Goal: Task Accomplishment & Management: Use online tool/utility

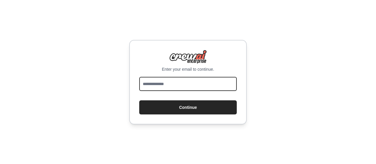
click at [172, 86] on input "email" at bounding box center [188, 84] width 98 height 14
type input "**********"
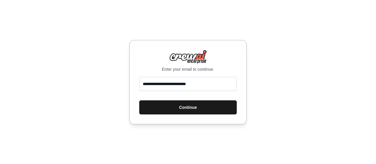
click at [176, 103] on button "Continue" at bounding box center [188, 108] width 98 height 14
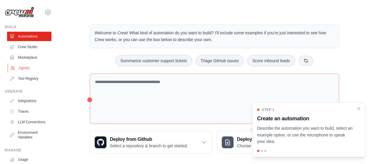
click at [19, 70] on link "Agents" at bounding box center [30, 67] width 44 height 9
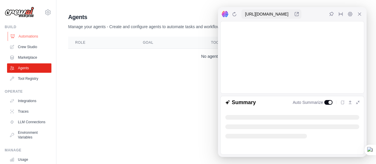
click at [27, 36] on link "Automations" at bounding box center [30, 36] width 44 height 9
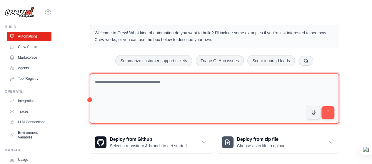
click at [158, 91] on textarea at bounding box center [214, 98] width 249 height 51
paste textarea "**********"
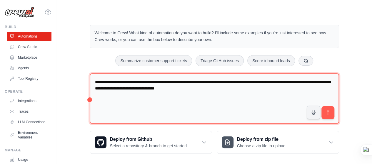
type textarea "**********"
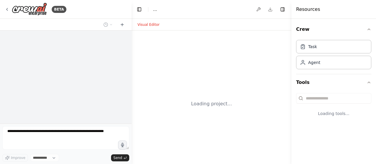
select select "****"
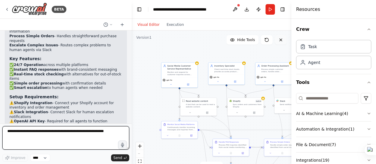
scroll to position [701, 0]
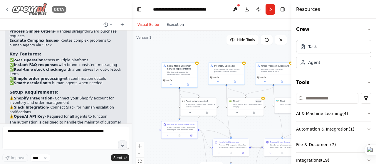
click at [7, 8] on icon at bounding box center [7, 9] width 5 height 5
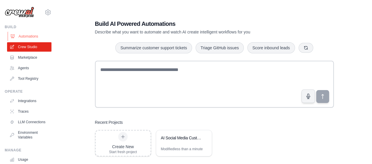
click at [27, 35] on link "Automations" at bounding box center [30, 36] width 44 height 9
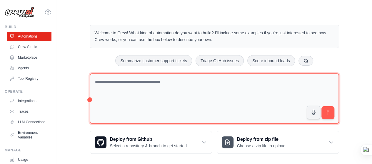
click at [142, 88] on textarea at bounding box center [214, 98] width 249 height 51
paste textarea "**********"
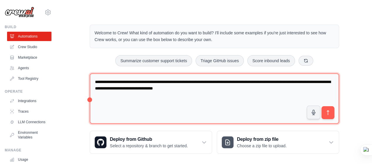
type textarea "**********"
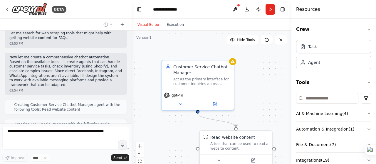
scroll to position [273, 0]
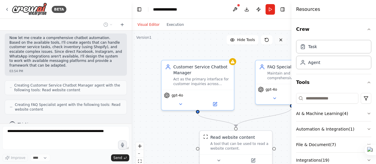
click at [282, 42] on icon at bounding box center [281, 40] width 5 height 5
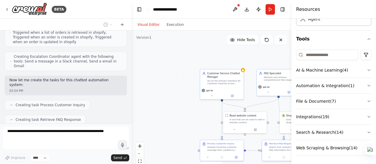
scroll to position [388, 0]
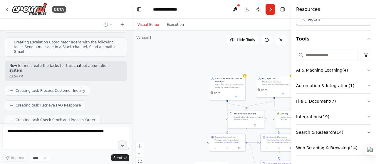
drag, startPoint x: 179, startPoint y: 102, endPoint x: 163, endPoint y: 66, distance: 39.0
click at [163, 66] on div ".deletable-edge-delete-btn { width: 20px; height: 20px; border: 0px solid #ffff…" at bounding box center [212, 104] width 160 height 147
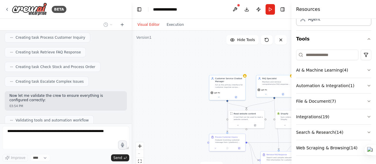
scroll to position [0, 0]
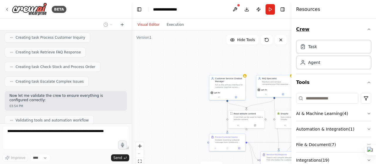
click at [367, 27] on icon "button" at bounding box center [369, 29] width 5 height 5
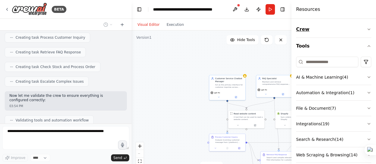
scroll to position [480, 0]
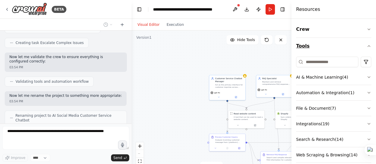
click at [364, 49] on button "Tools" at bounding box center [333, 46] width 75 height 16
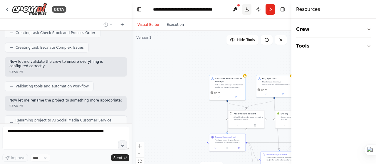
click at [247, 10] on button "Download" at bounding box center [246, 9] width 9 height 11
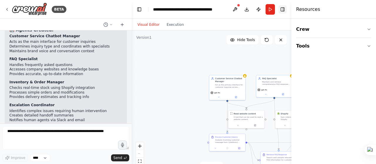
click at [283, 11] on button "Toggle Right Sidebar" at bounding box center [283, 9] width 8 height 8
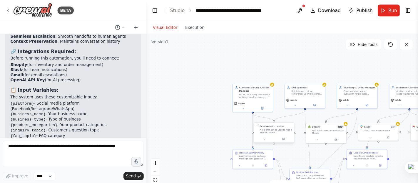
scroll to position [791, 0]
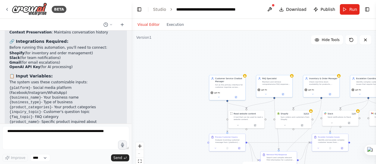
click at [198, 62] on div ".deletable-edge-delete-btn { width: 20px; height: 20px; border: 0px solid #ffff…" at bounding box center [254, 104] width 245 height 147
click at [194, 101] on div ".deletable-edge-delete-btn { width: 20px; height: 20px; border: 0px solid #ffff…" at bounding box center [254, 104] width 245 height 147
click at [352, 140] on div ".deletable-edge-delete-btn { width: 20px; height: 20px; border: 0px solid #ffff…" at bounding box center [254, 104] width 245 height 147
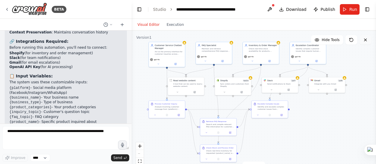
click at [364, 42] on icon at bounding box center [365, 40] width 5 height 5
click at [366, 40] on icon at bounding box center [365, 40] width 2 height 2
click at [364, 39] on icon at bounding box center [365, 40] width 5 height 5
click at [323, 41] on button "Hide Tools" at bounding box center [327, 39] width 32 height 9
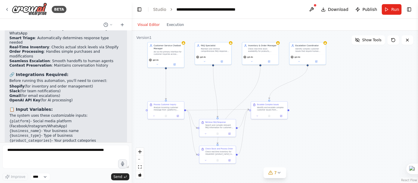
scroll to position [758, 0]
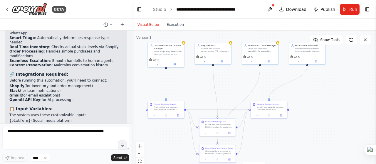
click at [231, 97] on div ".deletable-edge-delete-btn { width: 20px; height: 20px; border: 0px solid #ffff…" at bounding box center [254, 104] width 245 height 147
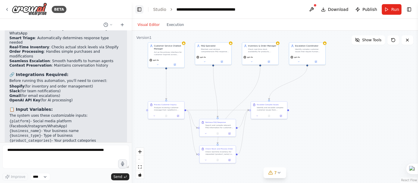
click at [141, 10] on button "Toggle Left Sidebar" at bounding box center [139, 9] width 8 height 8
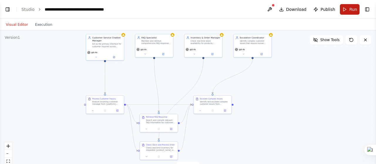
click at [345, 11] on button "Run" at bounding box center [350, 9] width 20 height 11
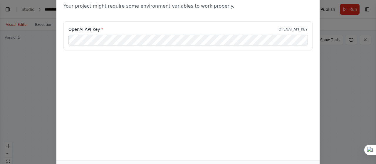
click at [325, 54] on div "Environment configuration Your project might require some environment variables…" at bounding box center [188, 82] width 376 height 164
click at [39, 35] on div "Environment configuration Your project might require some environment variables…" at bounding box center [188, 82] width 376 height 164
